Goal: Task Accomplishment & Management: Manage account settings

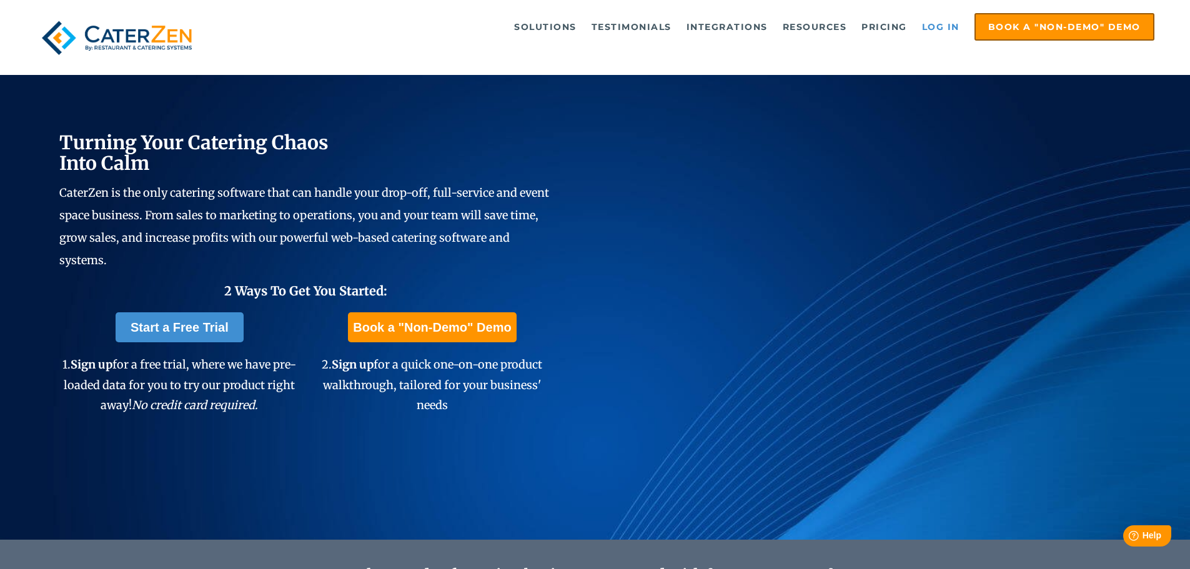
click at [938, 26] on link "Log in" at bounding box center [941, 26] width 50 height 25
click at [928, 24] on link "Log in" at bounding box center [941, 26] width 50 height 25
click at [937, 27] on link "Log in" at bounding box center [941, 26] width 50 height 25
